Goal: Information Seeking & Learning: Find specific fact

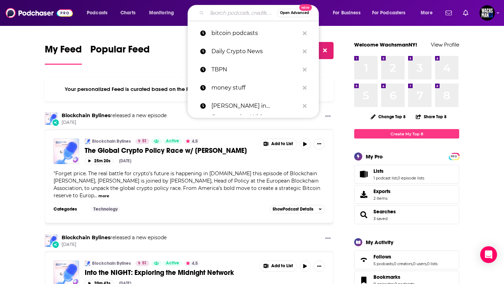
click at [235, 16] on input "Search podcasts, credits, & more..." at bounding box center [242, 12] width 70 height 11
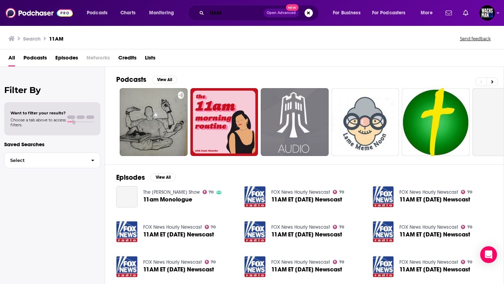
click at [228, 13] on input "11AM" at bounding box center [235, 12] width 57 height 11
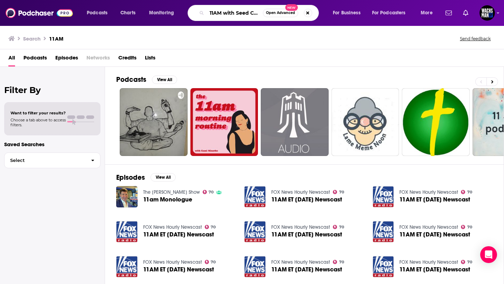
scroll to position [0, 3]
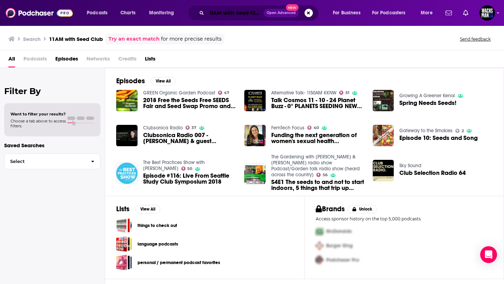
click at [232, 9] on input "11AM with Seed Club" at bounding box center [235, 12] width 57 height 11
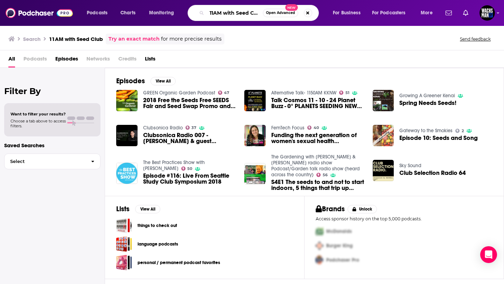
scroll to position [0, 3]
drag, startPoint x: 224, startPoint y: 13, endPoint x: 302, endPoint y: 31, distance: 79.6
click at [302, 31] on div "Podcasts Charts Monitoring 11AM with Seed Club Open Advanced New For Business F…" at bounding box center [252, 142] width 504 height 284
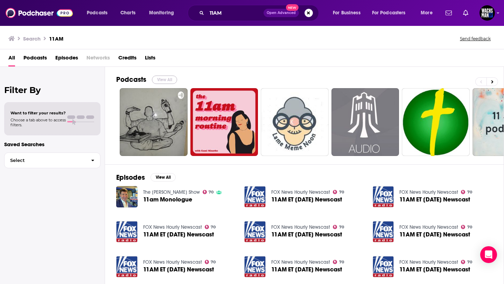
click at [160, 82] on button "View All" at bounding box center [164, 80] width 25 height 8
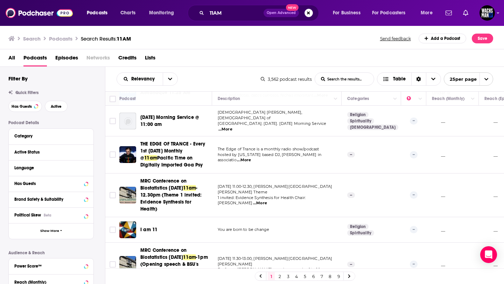
scroll to position [263, 0]
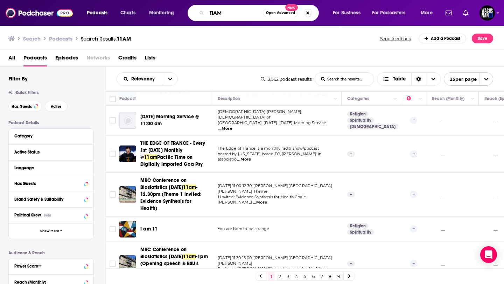
click at [243, 12] on input "11AM" at bounding box center [235, 12] width 56 height 11
type input "11AM w/ Seed Club"
